Goal: Navigation & Orientation: Find specific page/section

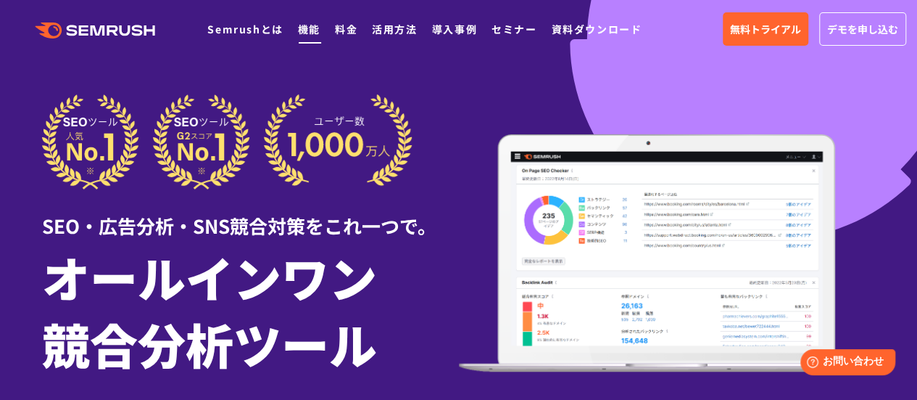
click at [310, 30] on link "機能" at bounding box center [309, 29] width 22 height 15
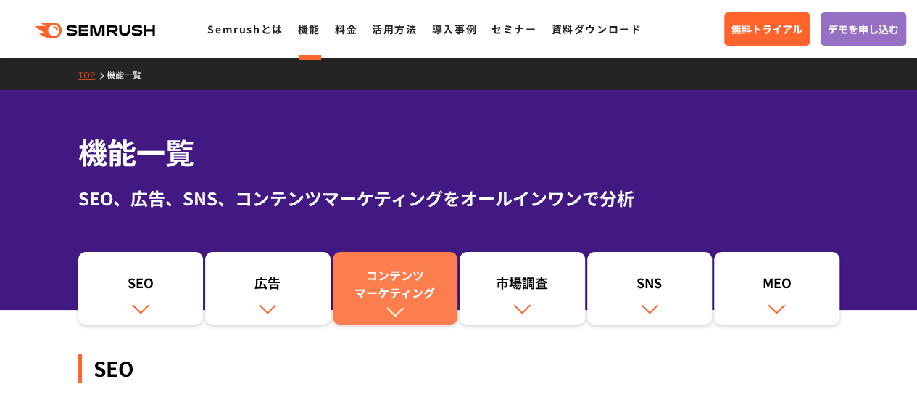
click at [386, 288] on div "コンテンツ マーケティング" at bounding box center [395, 283] width 111 height 35
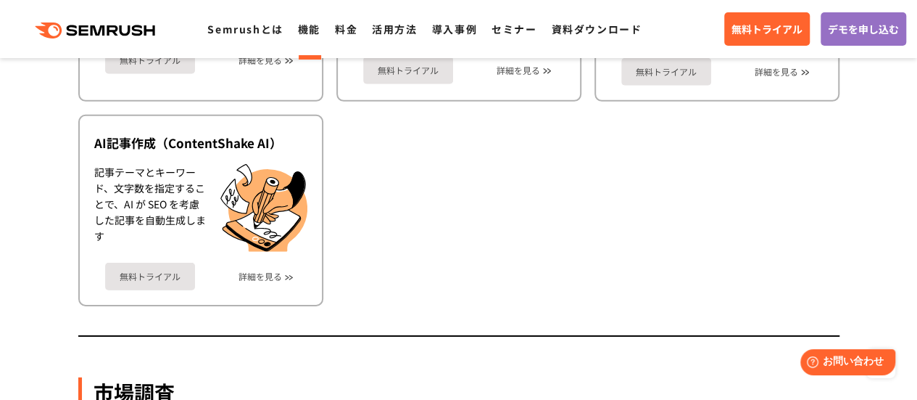
scroll to position [2092, 0]
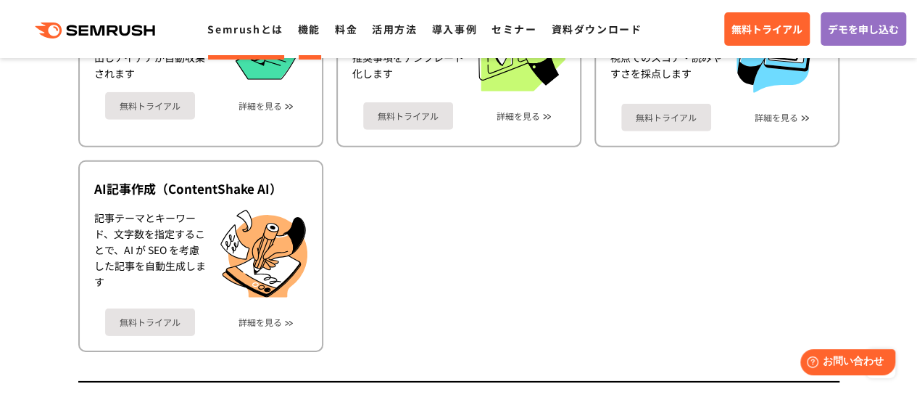
click at [244, 30] on link "Semrushとは" at bounding box center [244, 29] width 75 height 15
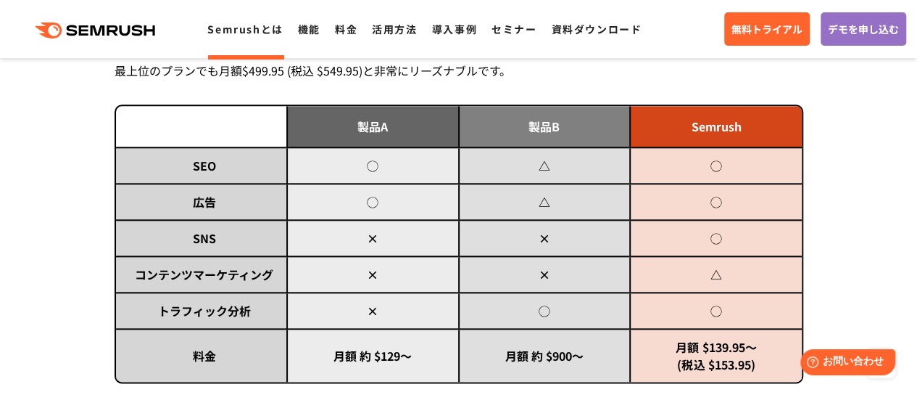
scroll to position [806, 0]
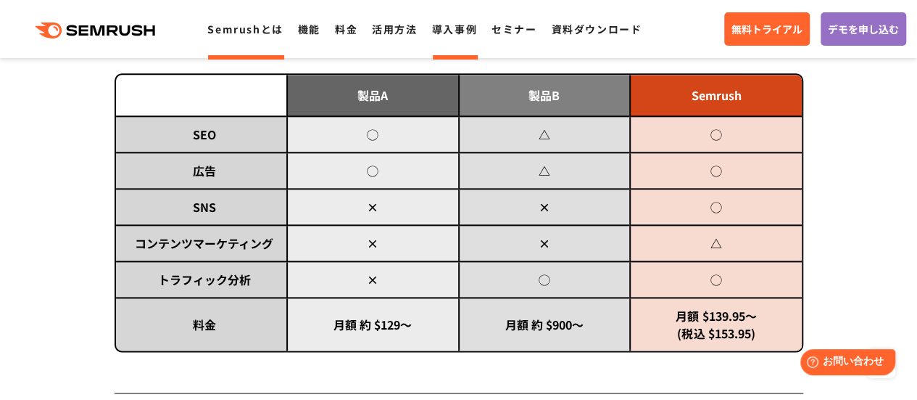
click at [458, 34] on link "導入事例" at bounding box center [454, 29] width 45 height 15
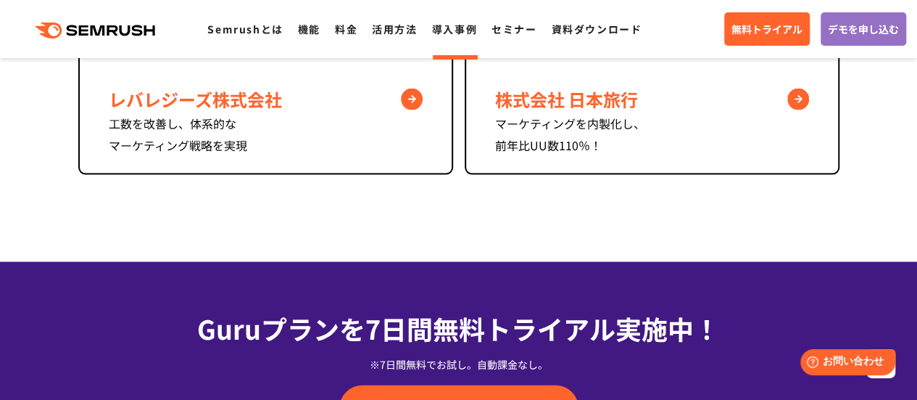
scroll to position [1467, 0]
